Goal: Task Accomplishment & Management: Manage account settings

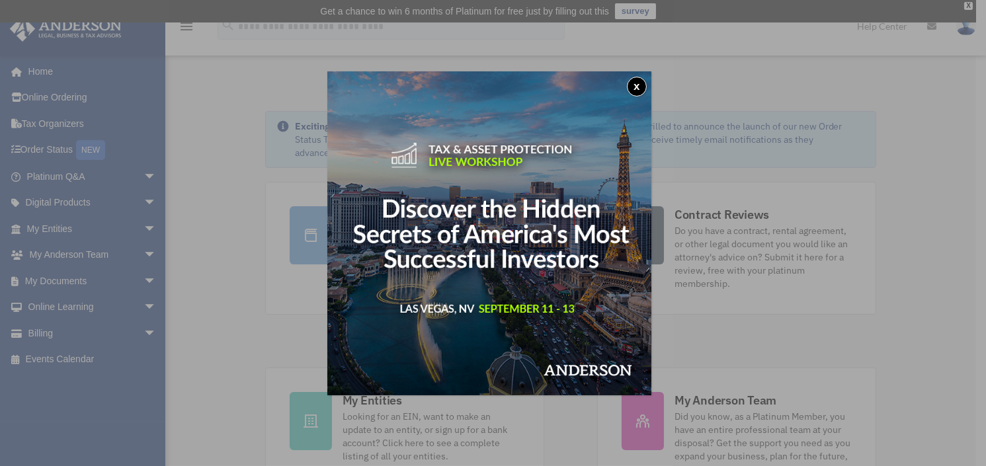
click at [642, 89] on button "x" at bounding box center [637, 87] width 20 height 20
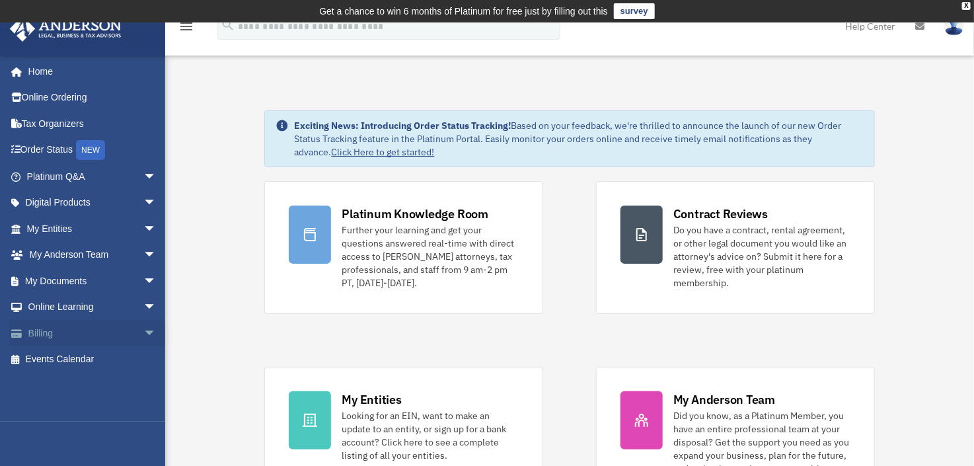
click at [53, 338] on link "Billing arrow_drop_down" at bounding box center [92, 333] width 167 height 26
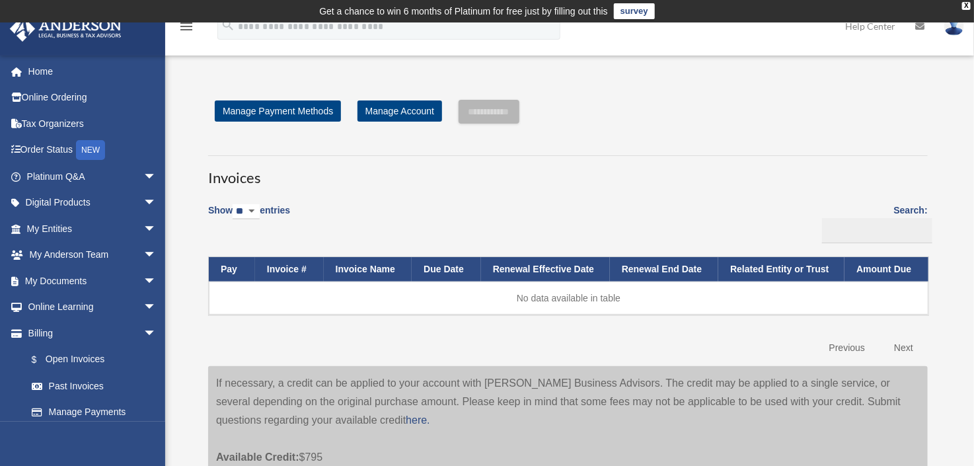
click at [260, 206] on select "** ** ** ***" at bounding box center [246, 211] width 27 height 15
select select "**"
click at [235, 204] on select "** ** ** ***" at bounding box center [246, 211] width 27 height 15
click at [909, 209] on label "Search:" at bounding box center [873, 222] width 110 height 41
click at [909, 218] on input "Search:" at bounding box center [877, 230] width 110 height 25
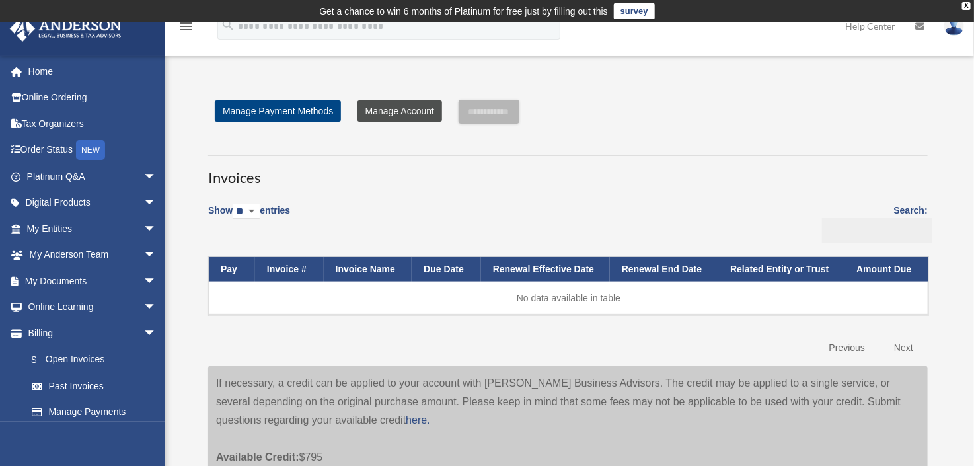
click at [401, 112] on link "Manage Account" at bounding box center [400, 110] width 85 height 21
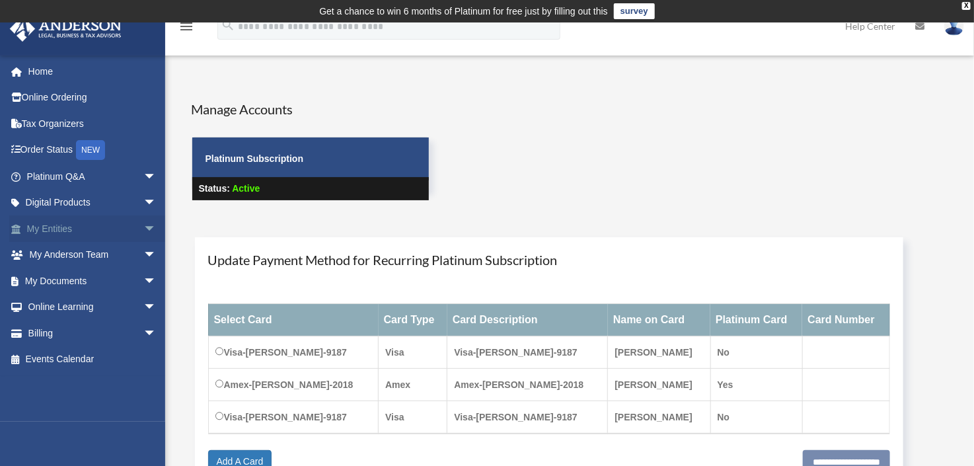
click at [67, 223] on link "My Entities arrow_drop_down" at bounding box center [92, 229] width 167 height 26
click at [67, 286] on link "My Documents arrow_drop_down" at bounding box center [92, 281] width 167 height 26
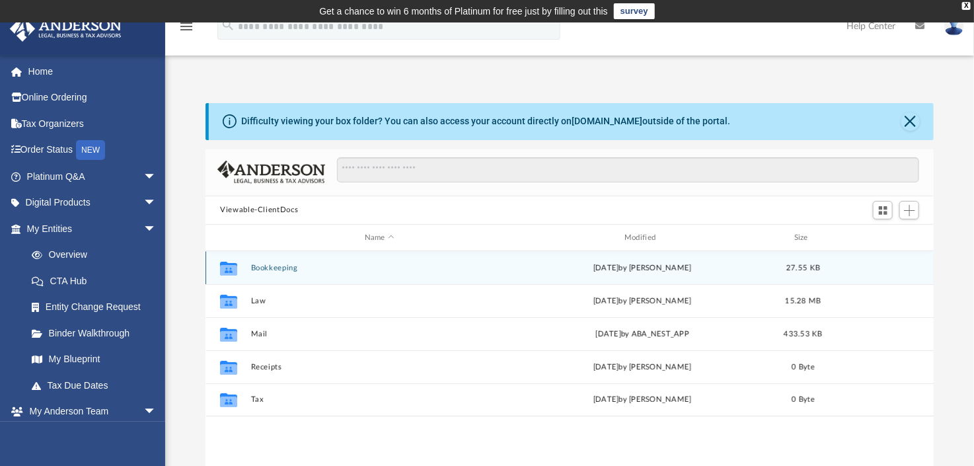
scroll to position [288, 717]
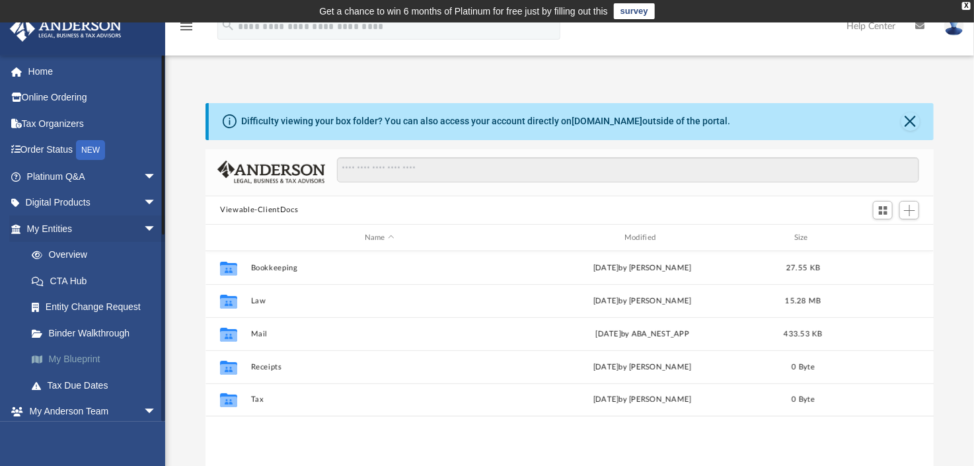
click at [85, 356] on link "My Blueprint" at bounding box center [98, 359] width 158 height 26
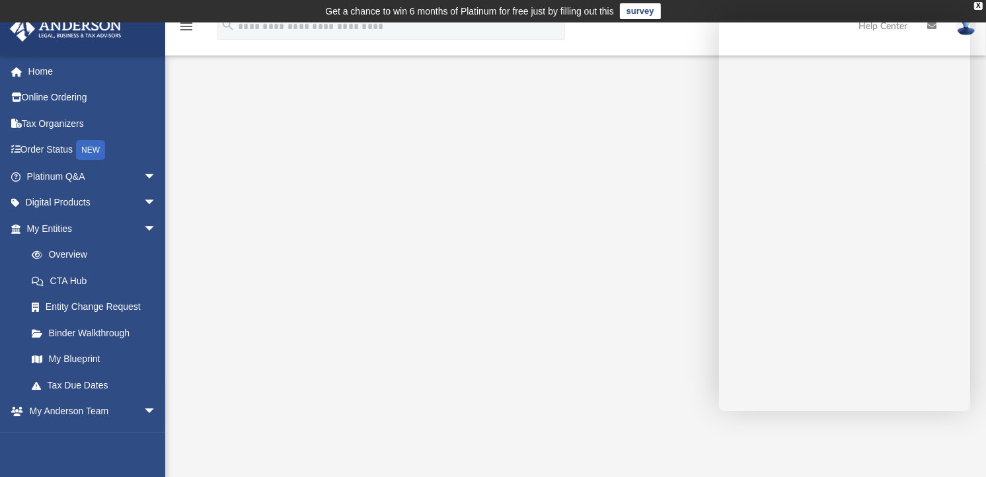
click at [961, 15] on td "Get a chance to win 6 months of Platinum for free just by filling out this surv…" at bounding box center [493, 11] width 986 height 22
click at [973, 338] on div at bounding box center [575, 368] width 821 height 529
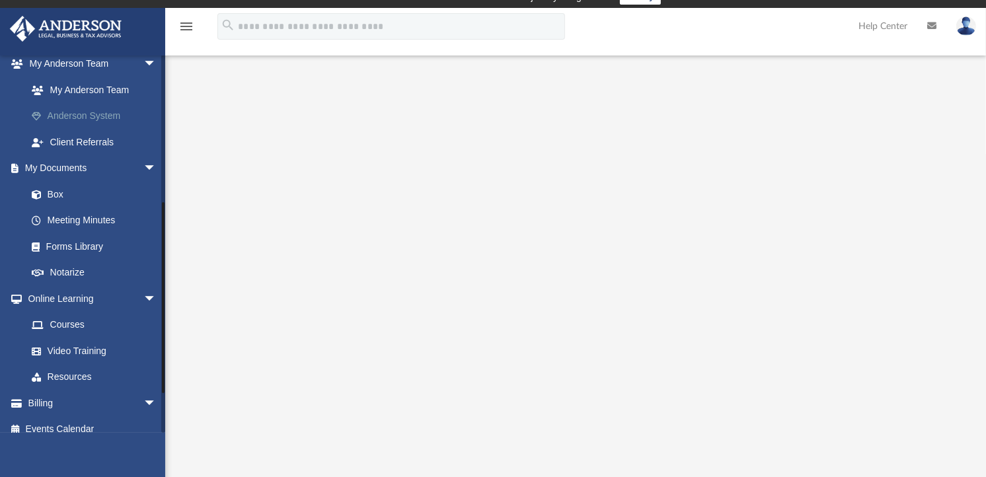
scroll to position [359, 0]
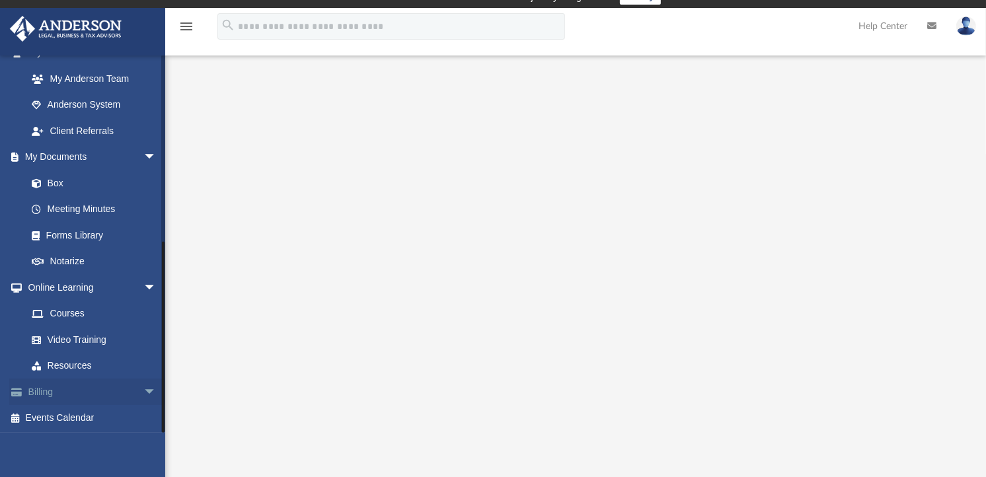
click at [124, 384] on link "Billing arrow_drop_down" at bounding box center [92, 392] width 167 height 26
click at [143, 390] on span "arrow_drop_down" at bounding box center [156, 392] width 26 height 27
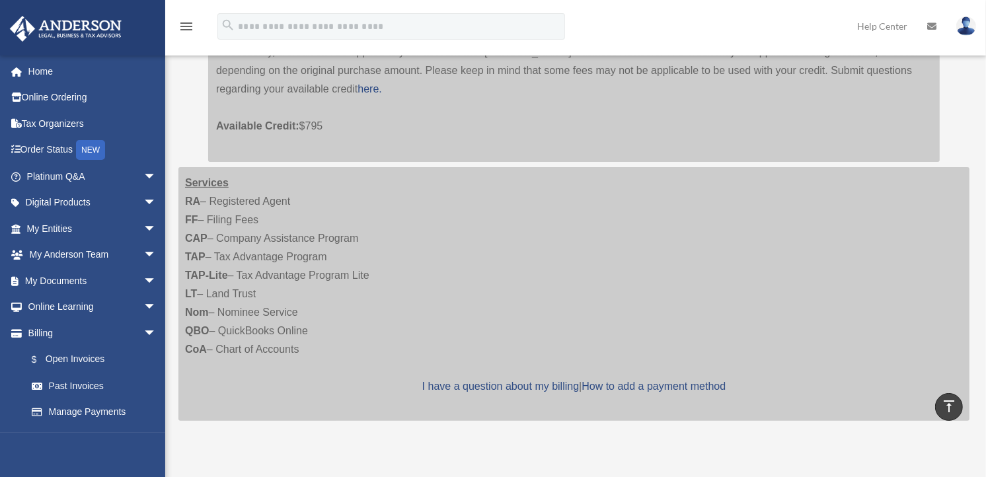
scroll to position [294, 0]
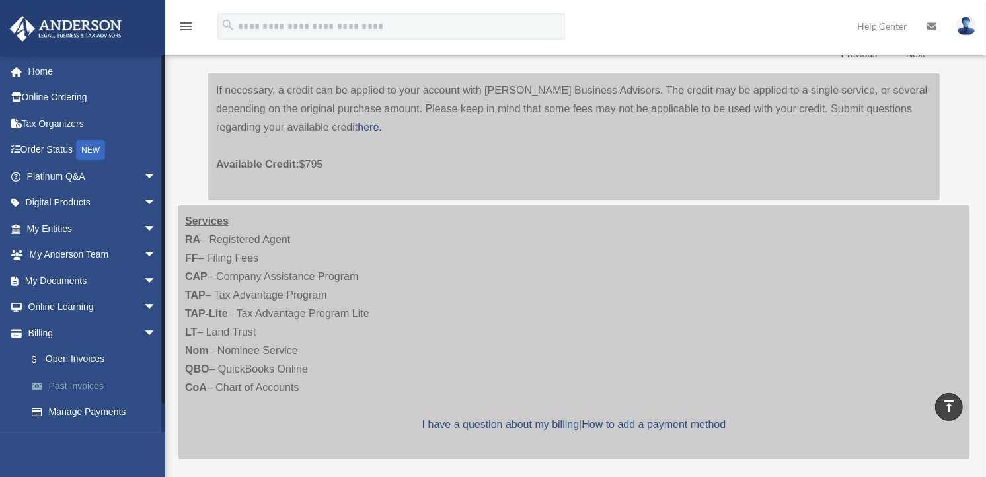
click at [85, 380] on link "Past Invoices" at bounding box center [98, 386] width 158 height 26
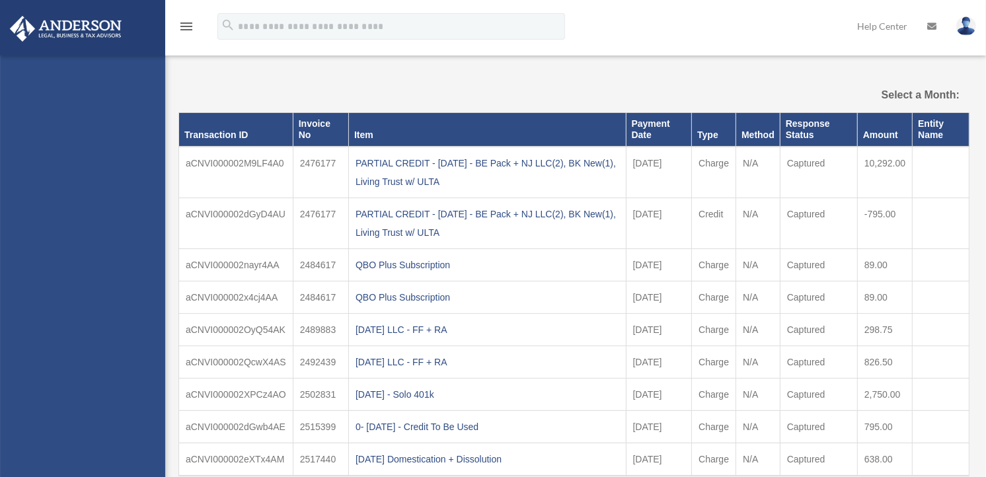
select select
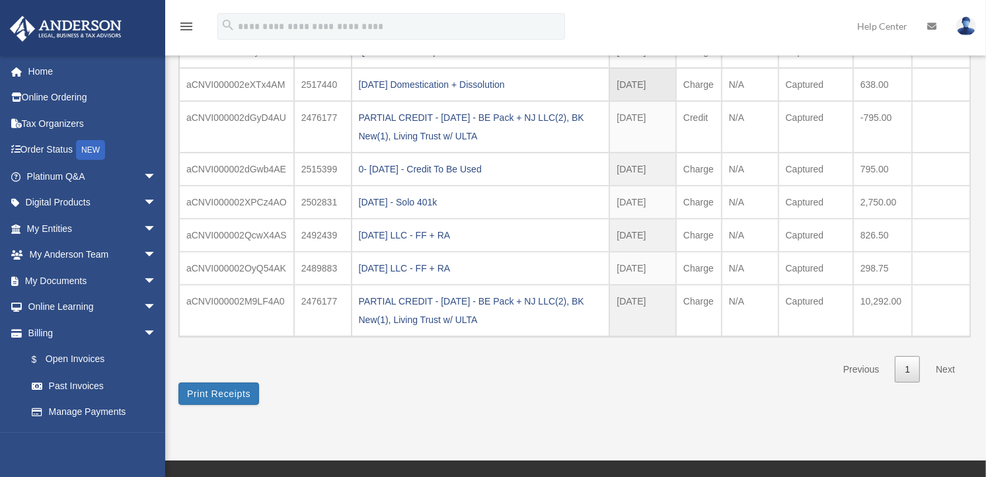
scroll to position [220, 0]
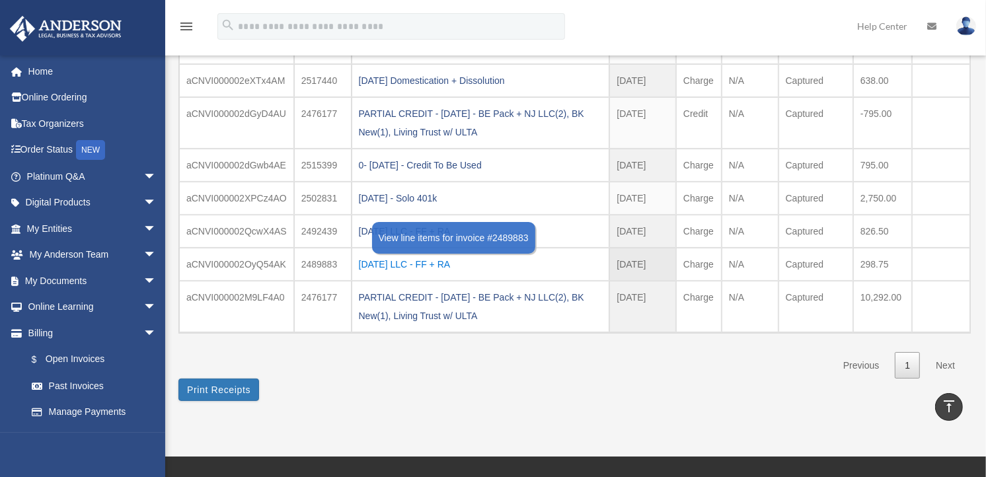
click at [463, 272] on div "2025.05.02 LLC - FF + RA" at bounding box center [481, 264] width 244 height 19
